Goal: Transaction & Acquisition: Purchase product/service

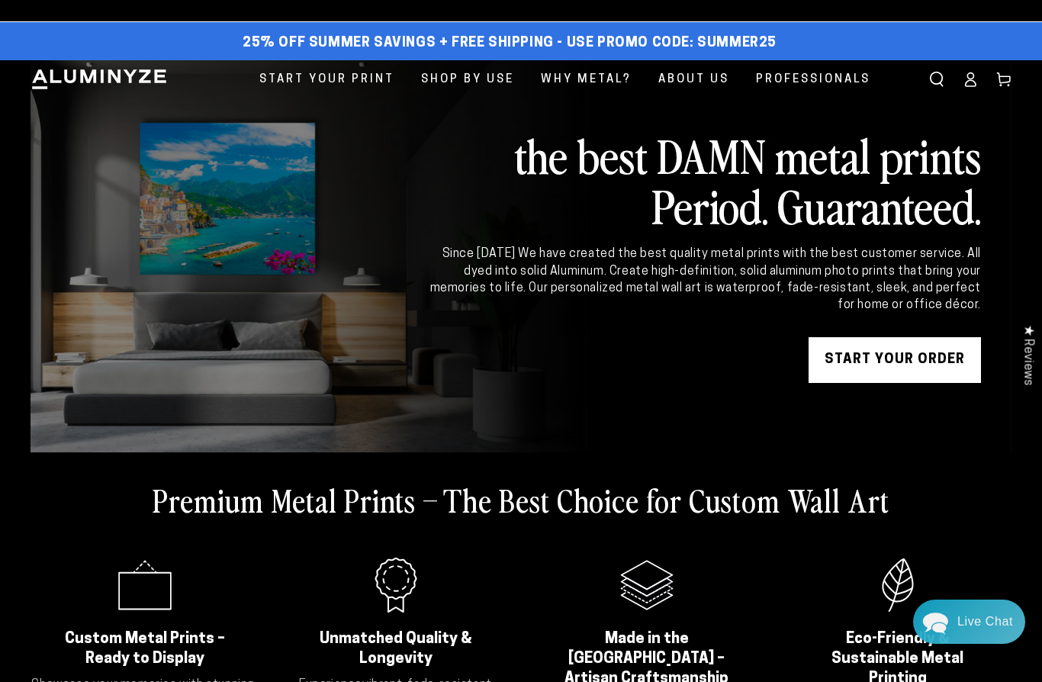
click at [919, 377] on link "START YOUR Order" at bounding box center [894, 360] width 172 height 46
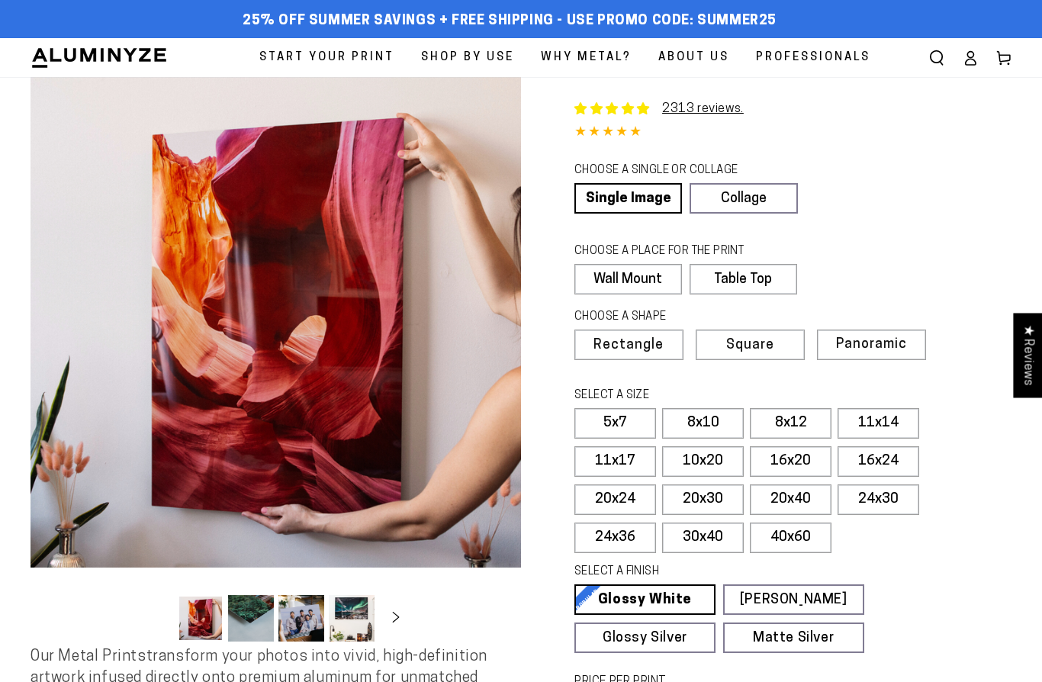
select select "**********"
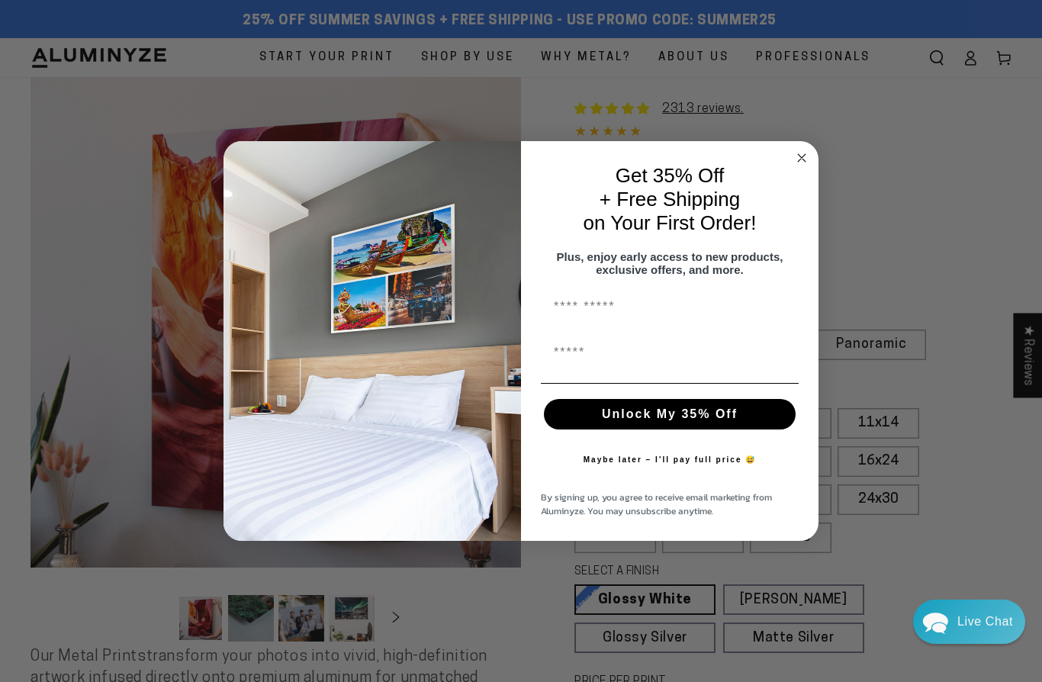
click at [806, 156] on circle "Close dialog" at bounding box center [802, 158] width 18 height 18
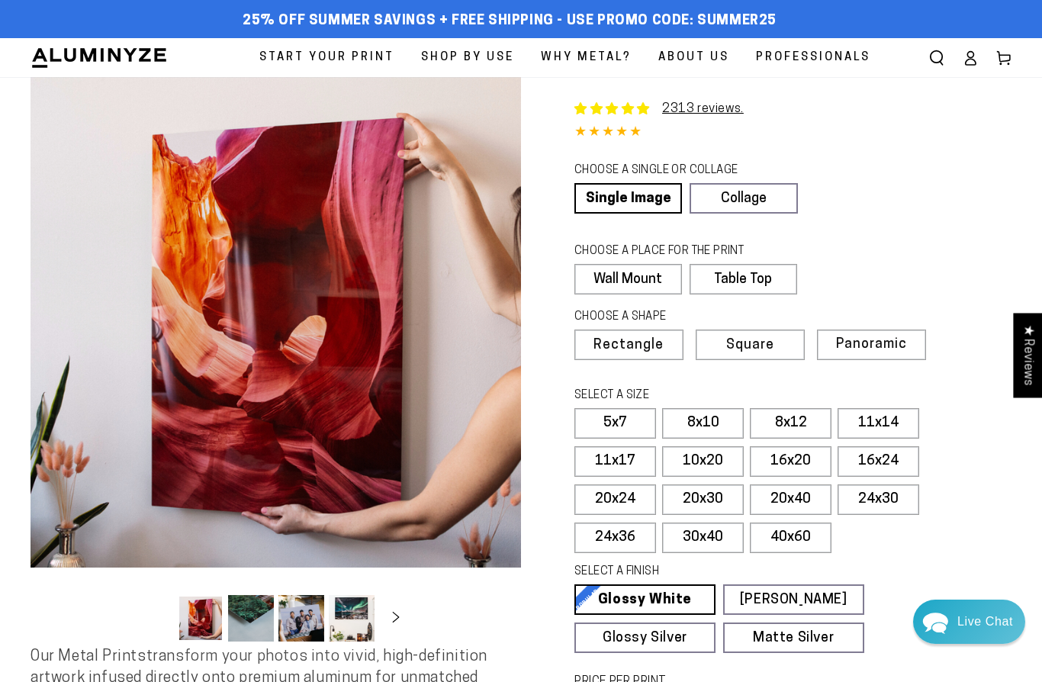
click at [705, 541] on label "30x40" at bounding box center [703, 537] width 82 height 31
click at [788, 547] on label "40x60" at bounding box center [791, 537] width 82 height 31
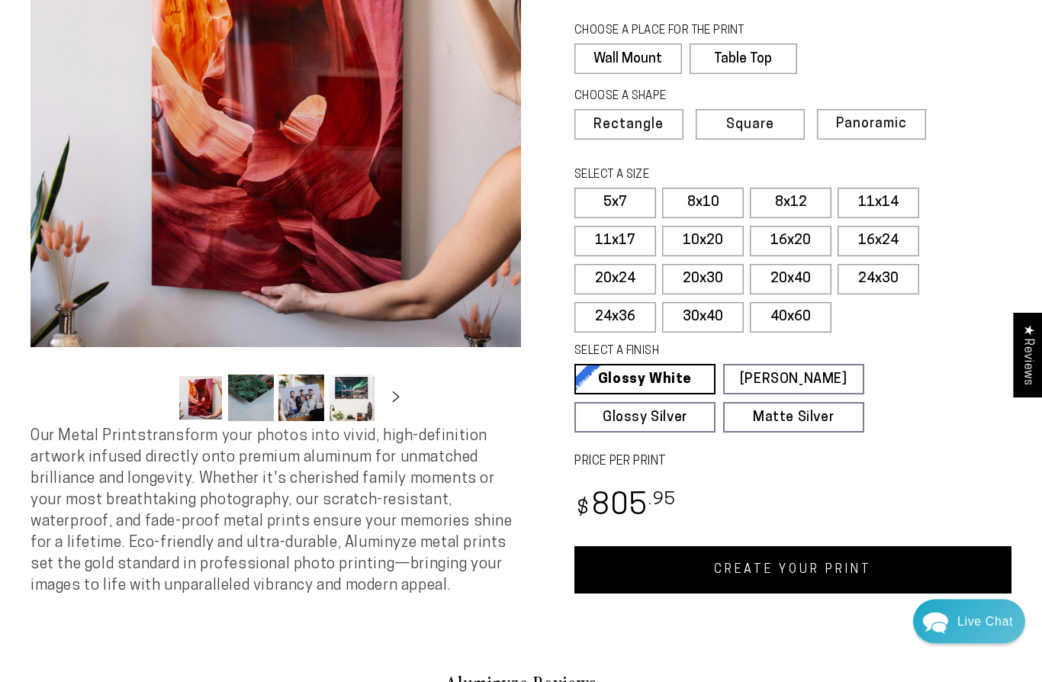
scroll to position [222, 0]
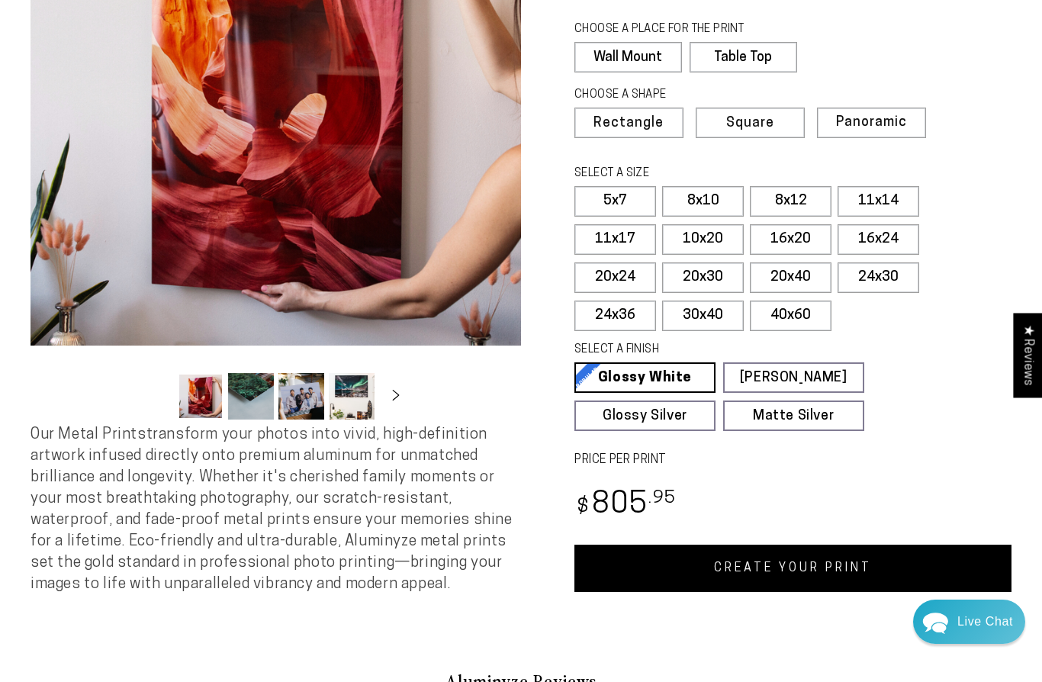
click at [701, 313] on label "30x40" at bounding box center [703, 315] width 82 height 31
click at [787, 325] on label "40x60" at bounding box center [791, 315] width 82 height 31
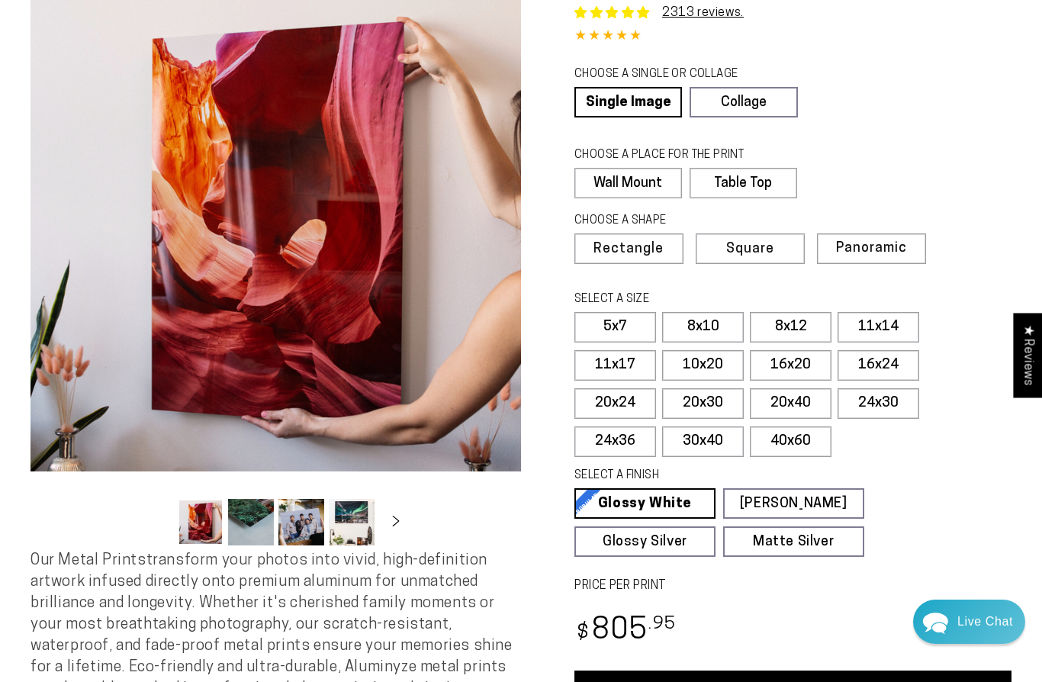
scroll to position [94, 0]
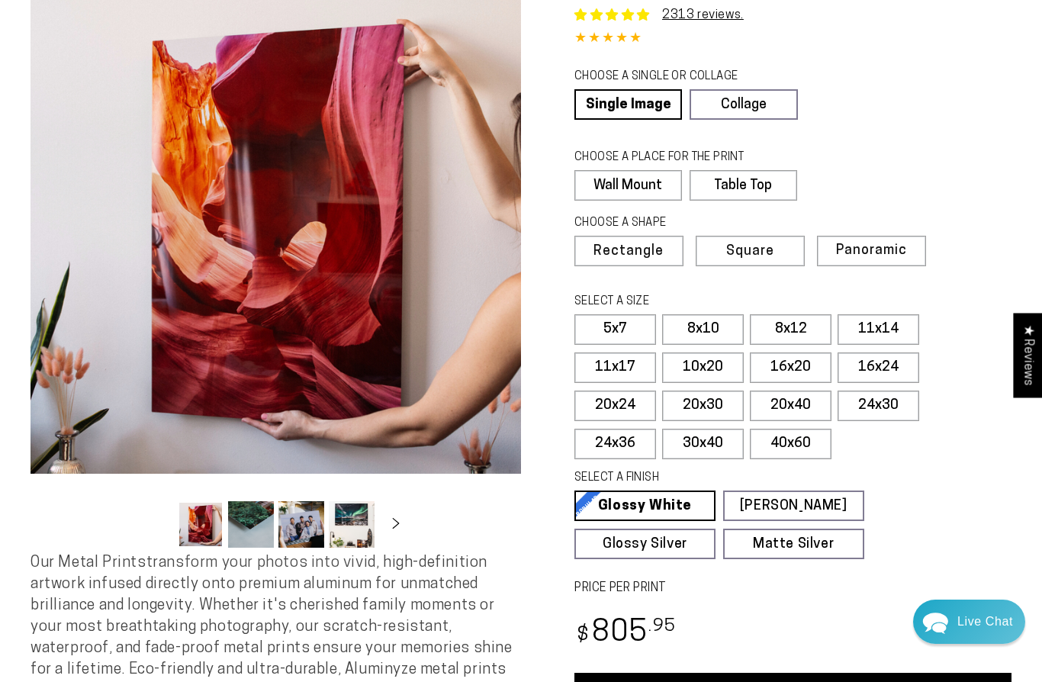
click at [880, 252] on span "Panoramic" at bounding box center [871, 250] width 71 height 14
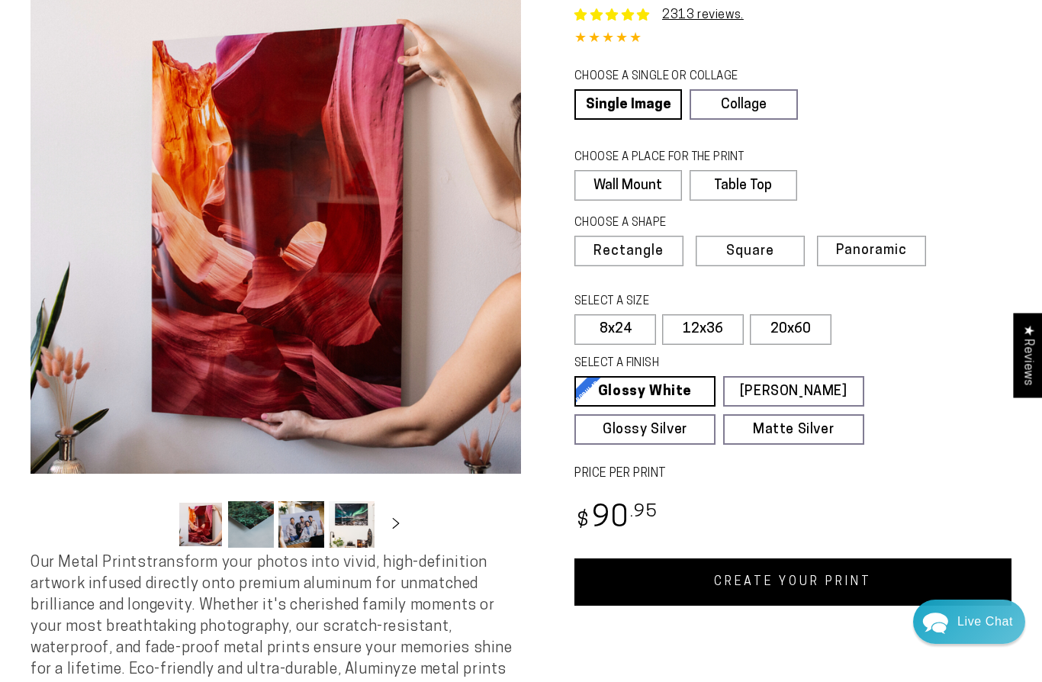
click at [812, 315] on label "20x60" at bounding box center [791, 329] width 82 height 31
click at [795, 336] on label "20x60" at bounding box center [791, 329] width 82 height 31
